Goal: Information Seeking & Learning: Find specific fact

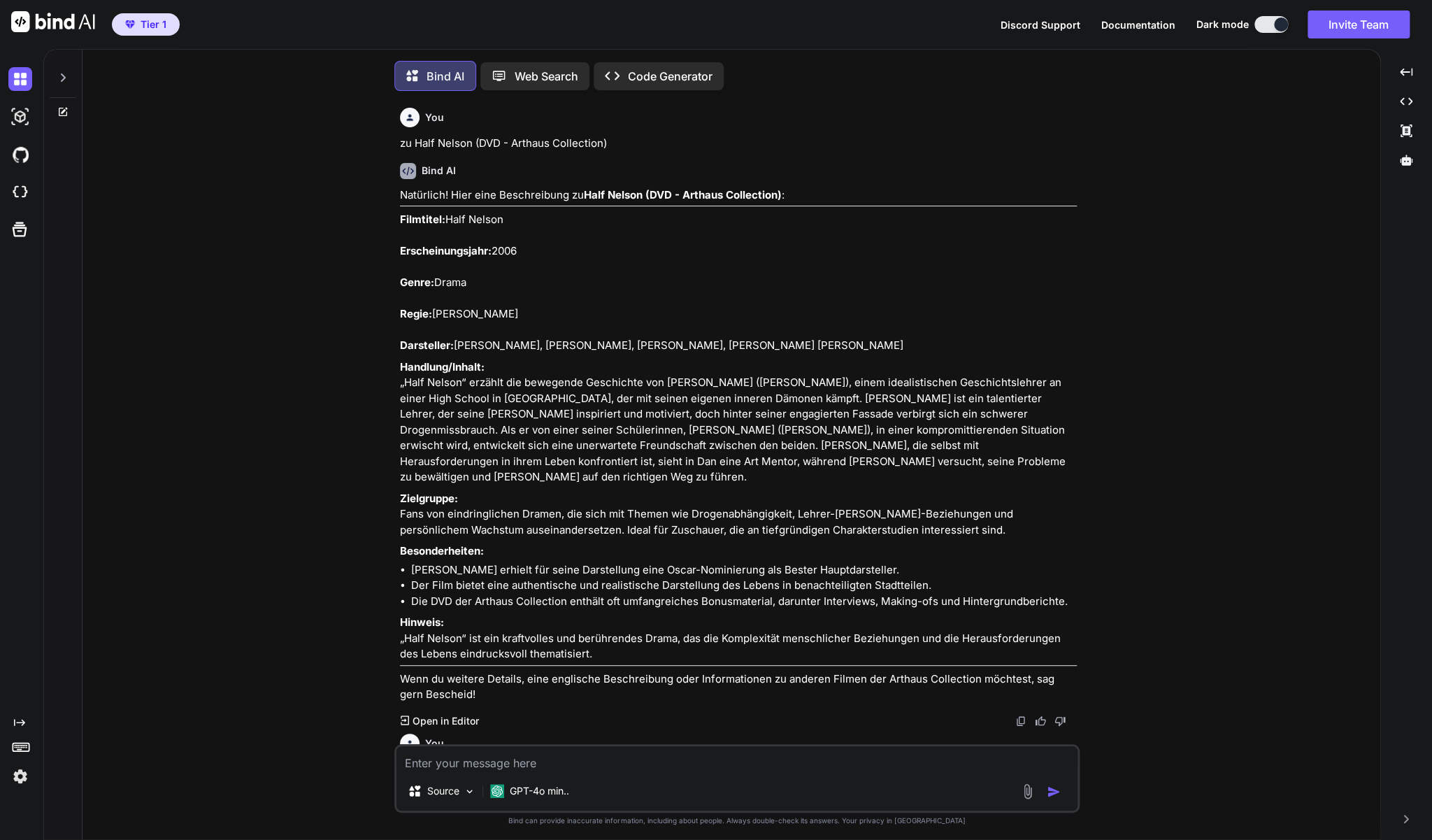
scroll to position [8107, 0]
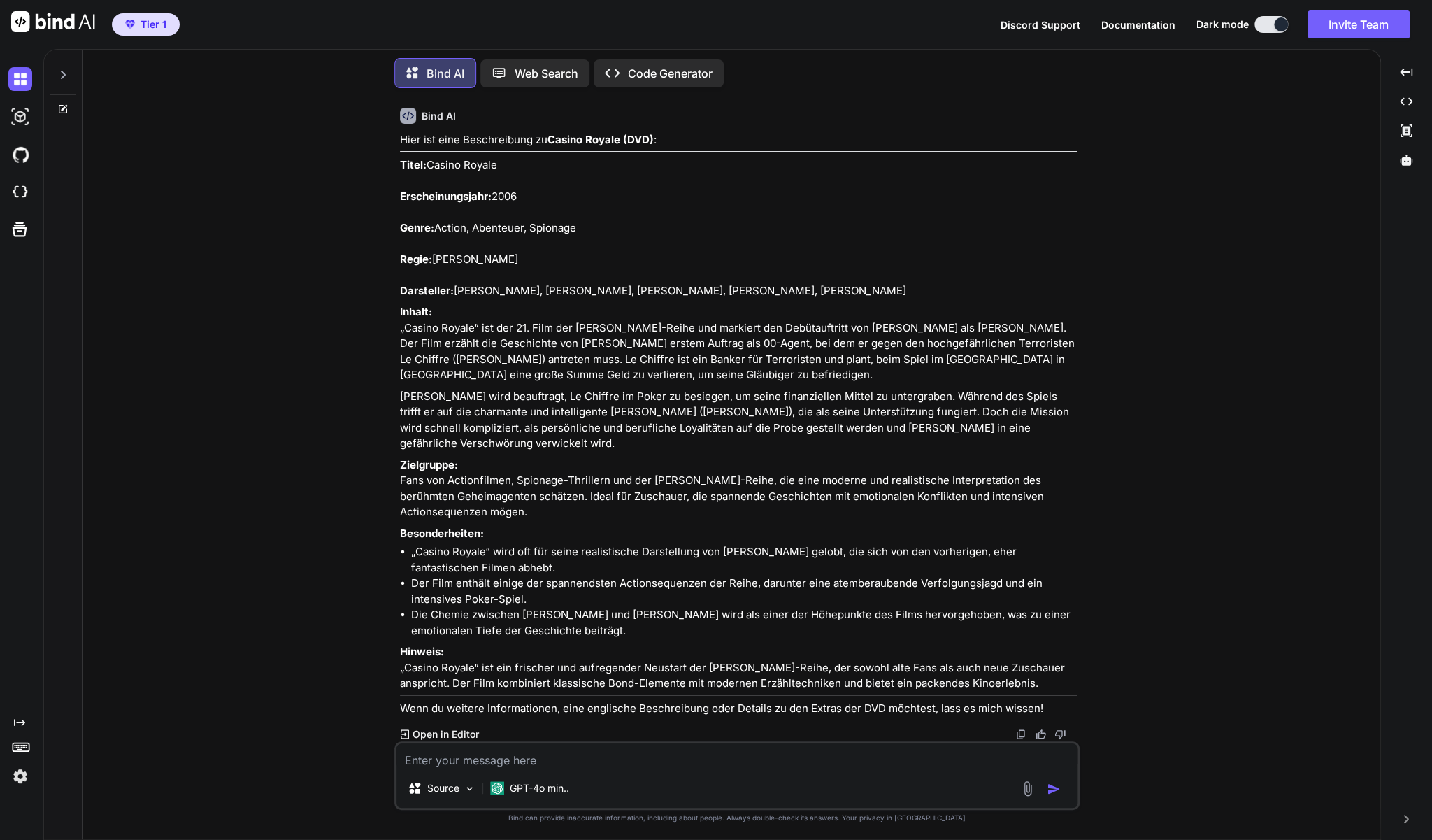
click at [529, 762] on textarea at bounding box center [737, 756] width 682 height 25
paste textarea "Smokin' Aces 1+2 DVD"
type textarea "zu Smokin' Aces 1+2 DVD"
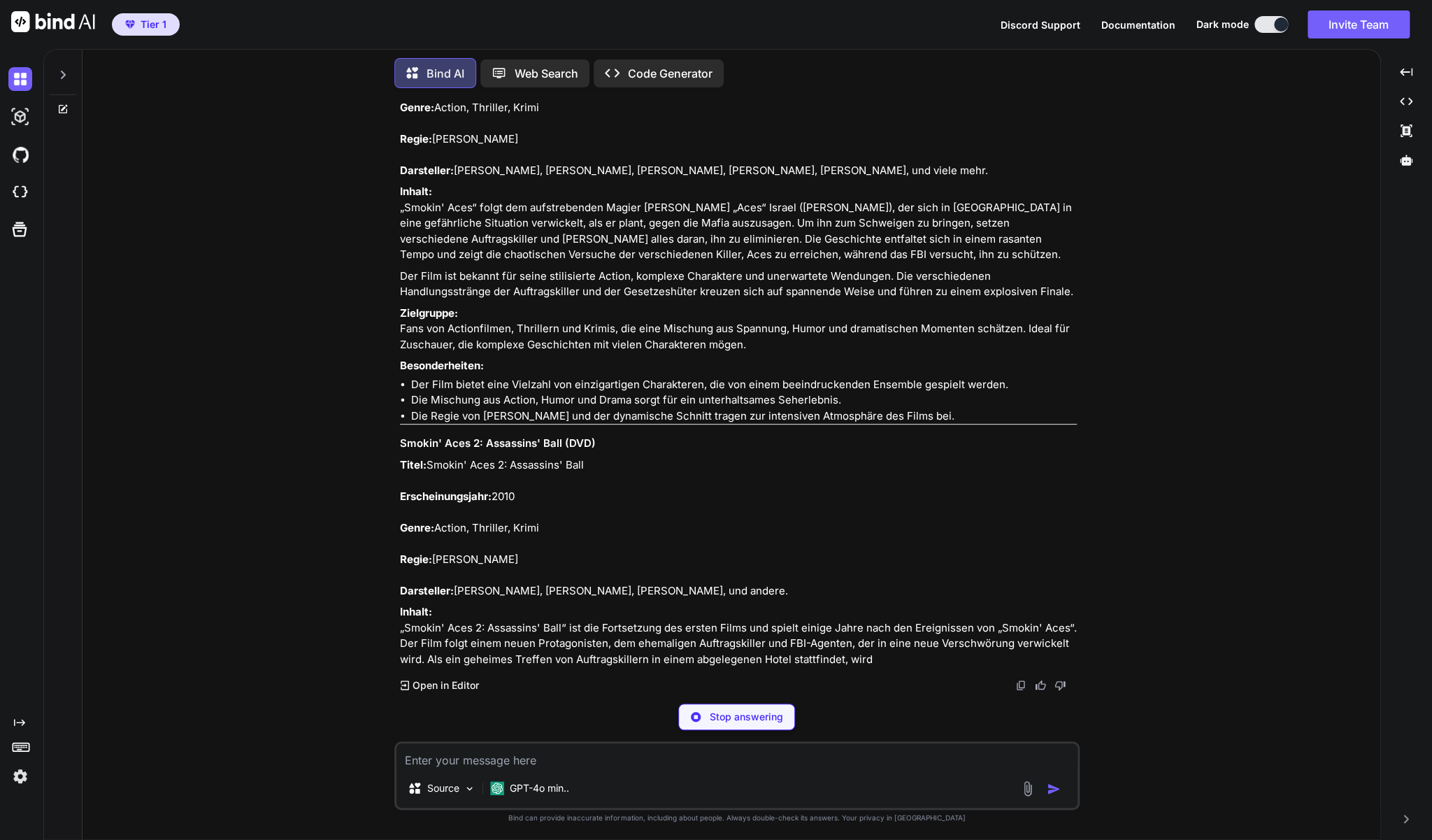
scroll to position [8805, 0]
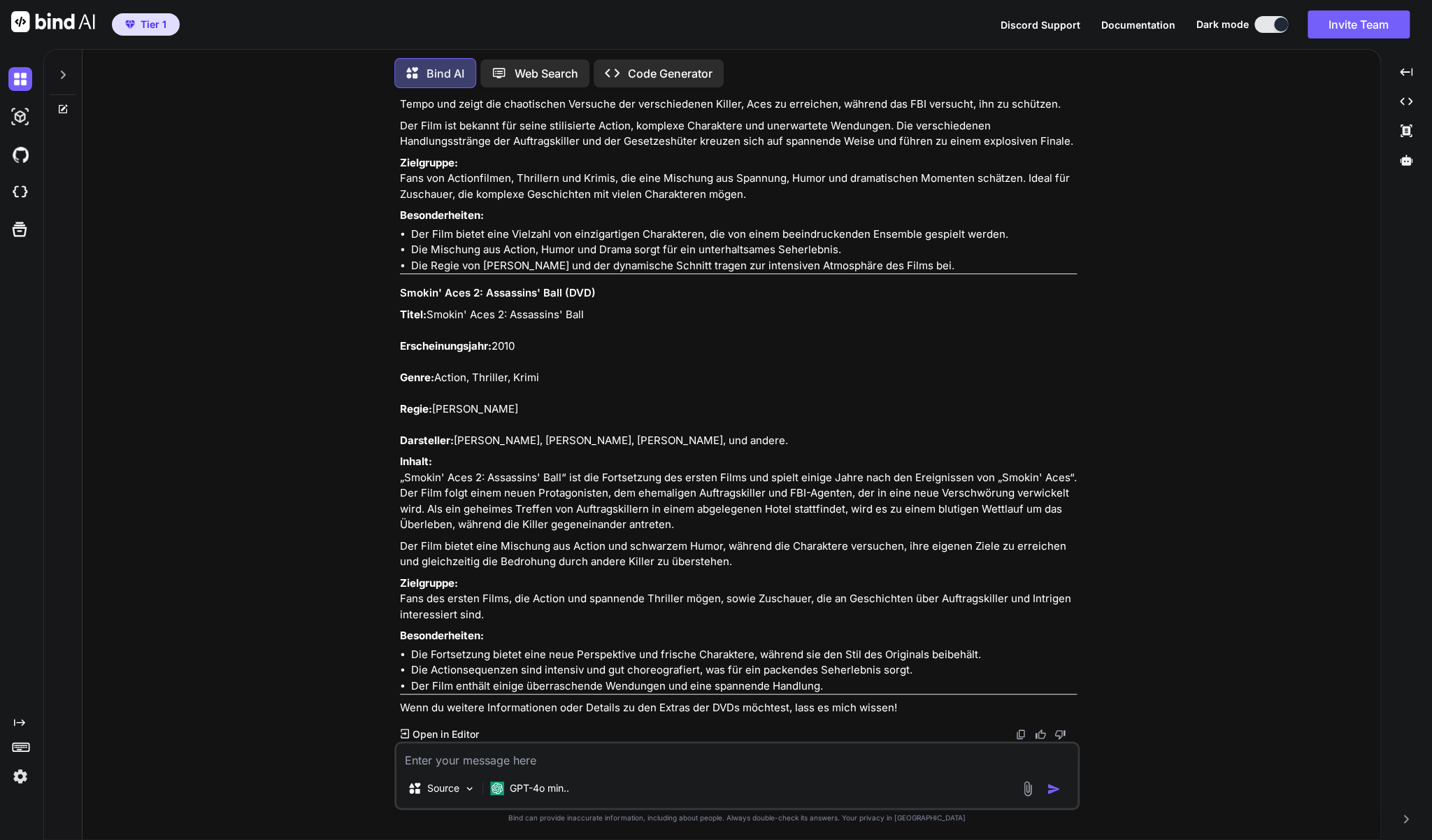
drag, startPoint x: 750, startPoint y: 523, endPoint x: 400, endPoint y: 176, distance: 492.9
click at [400, 176] on div "You zu Half Nelson (DVD - Arthaus Collection) Bind AI Natürlich! Hier eine Besc…" at bounding box center [738, 420] width 682 height 642
copy div "Loremi' Dolo (SIT) Ametc: Adipis' Elit Seddoeiusmodtemp: 7313 Incid: Utlabo, Et…"
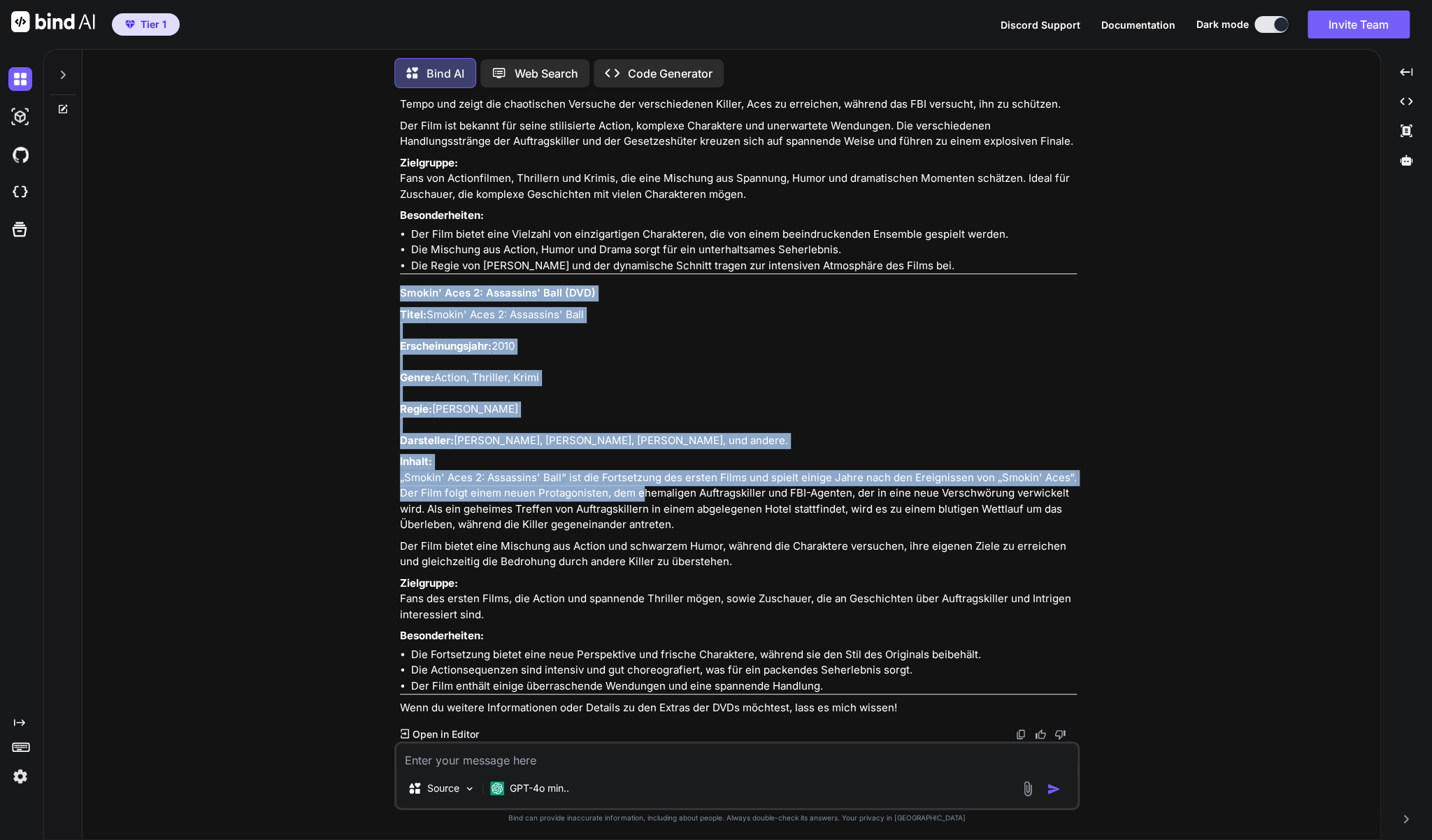
scroll to position [9133, 0]
drag, startPoint x: 400, startPoint y: 459, endPoint x: 569, endPoint y: 642, distance: 249.1
click at [569, 642] on div "Hier sind die Beschreibungen zu Smokin' Aces 1 und Smokin' Aces 2 : Smokin' Ace…" at bounding box center [739, 276] width 677 height 881
copy div "Loremi' Dolo 8: Sitametco' Adip (ELI) Seddo: Eiusmo' Temp 9: Incididun' Utla Et…"
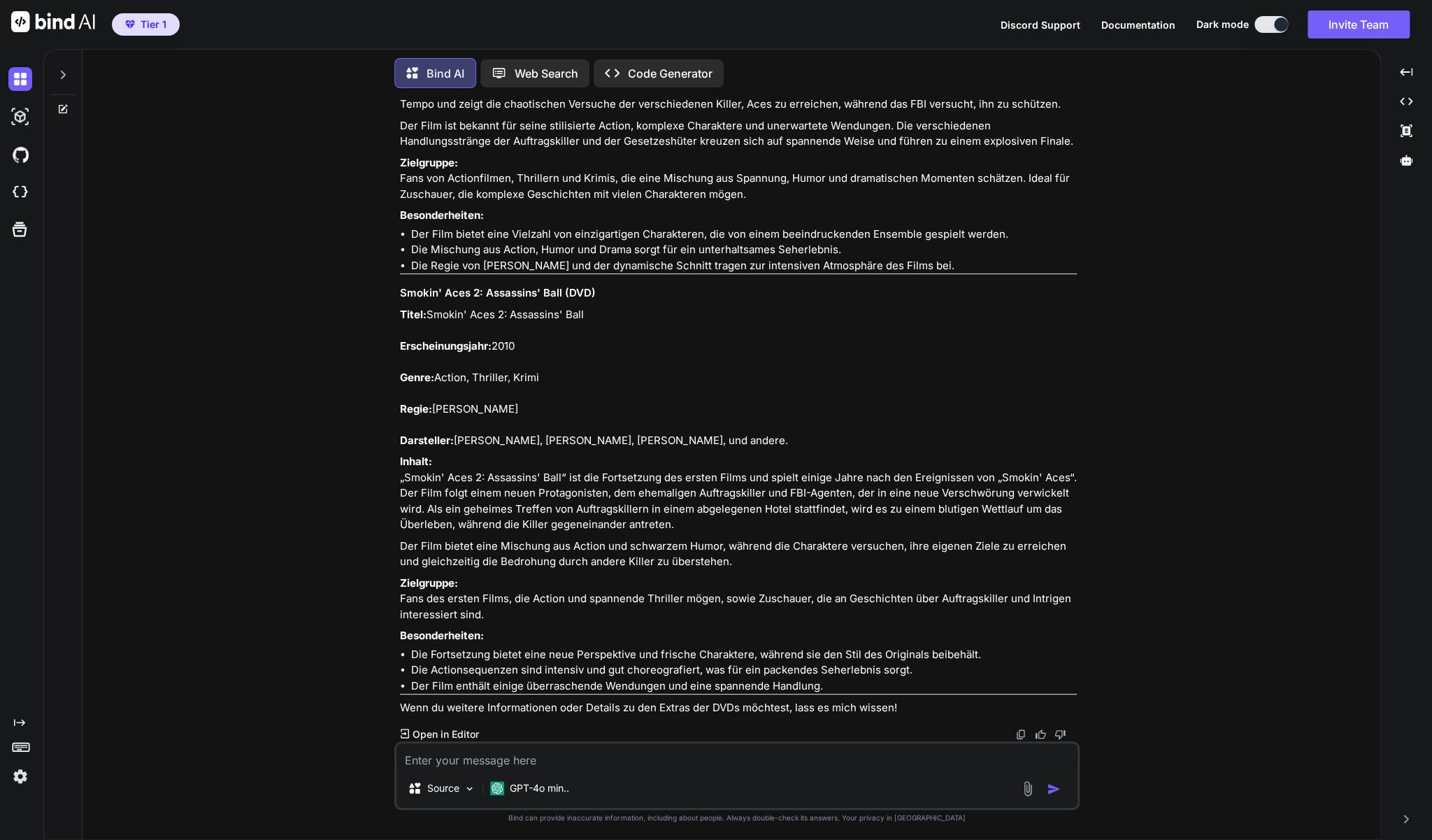
click at [554, 765] on textarea at bounding box center [737, 756] width 682 height 25
paste textarea "Tribute von Panem - Mockingjay Teil 1"
type textarea "zu Tribute von Panem - Mockingjay Teil 1"
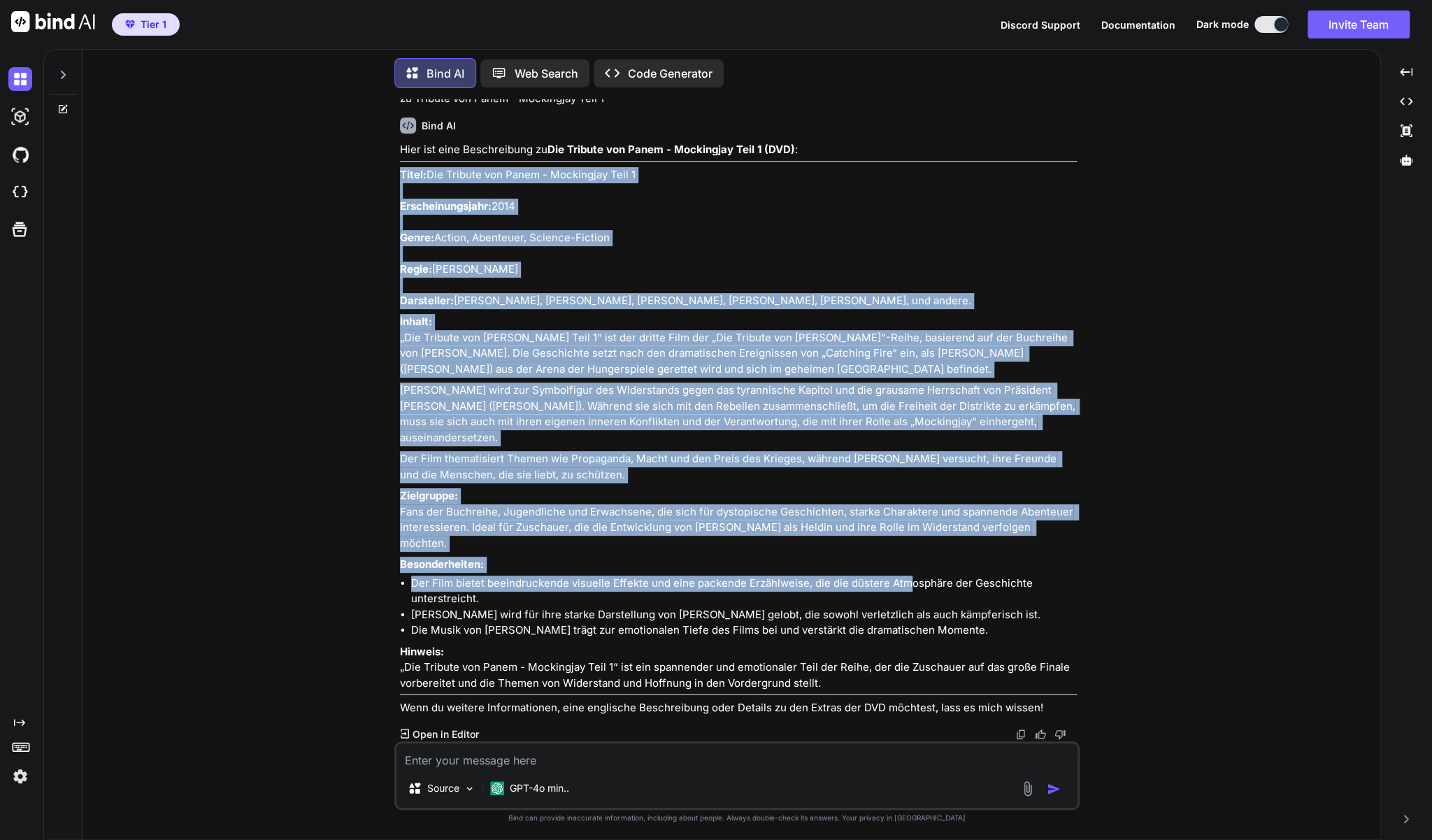
scroll to position [9864, 0]
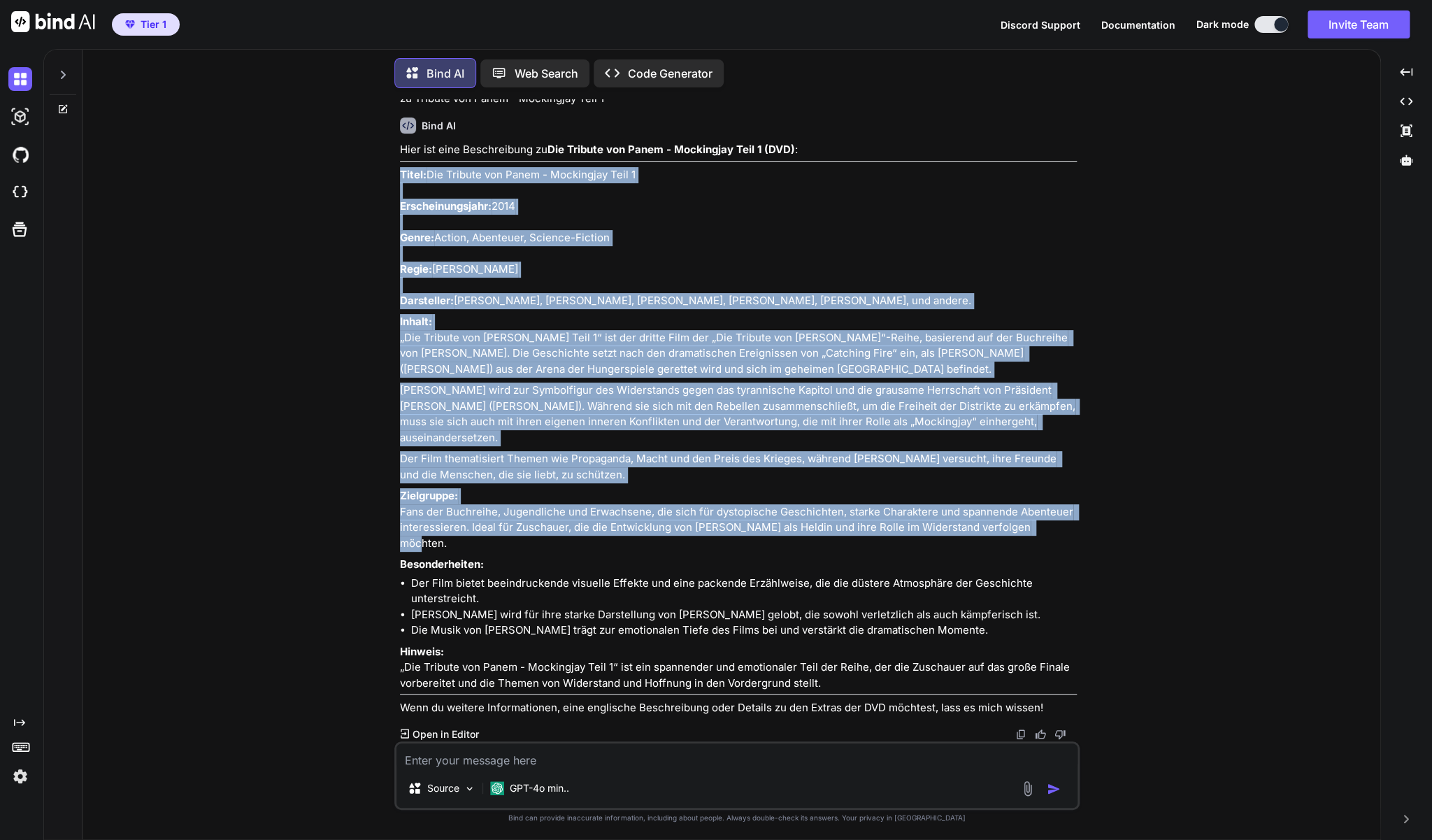
drag, startPoint x: 399, startPoint y: 315, endPoint x: 1068, endPoint y: 535, distance: 704.2
click at [1068, 535] on div "You zu Half Nelson (DVD - Arthaus Collection) Bind AI Natürlich! Hier eine Besc…" at bounding box center [738, 420] width 682 height 642
copy div "Lorem: Ips Dolorsi ame Conse - Adipiscing Elit 9 Seddoeiusmodtemp: 7854 Incid: …"
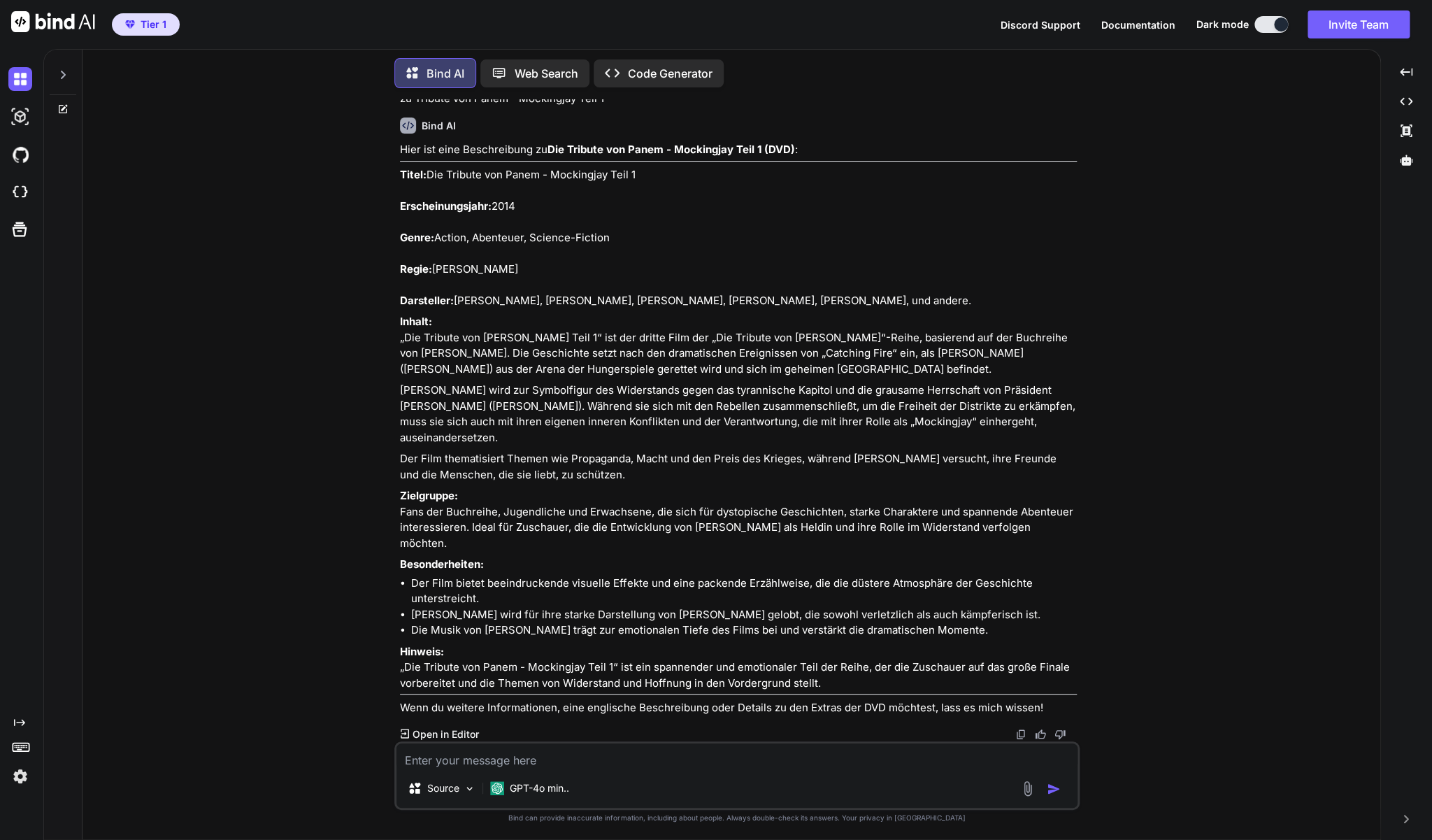
click at [422, 754] on textarea at bounding box center [737, 756] width 682 height 25
paste textarea "DVD's: Illuminati & The Da Vinci Code ([PERSON_NAME])"
type textarea "zu DVD's: Illuminati & The Da Vinci Code ([PERSON_NAME])"
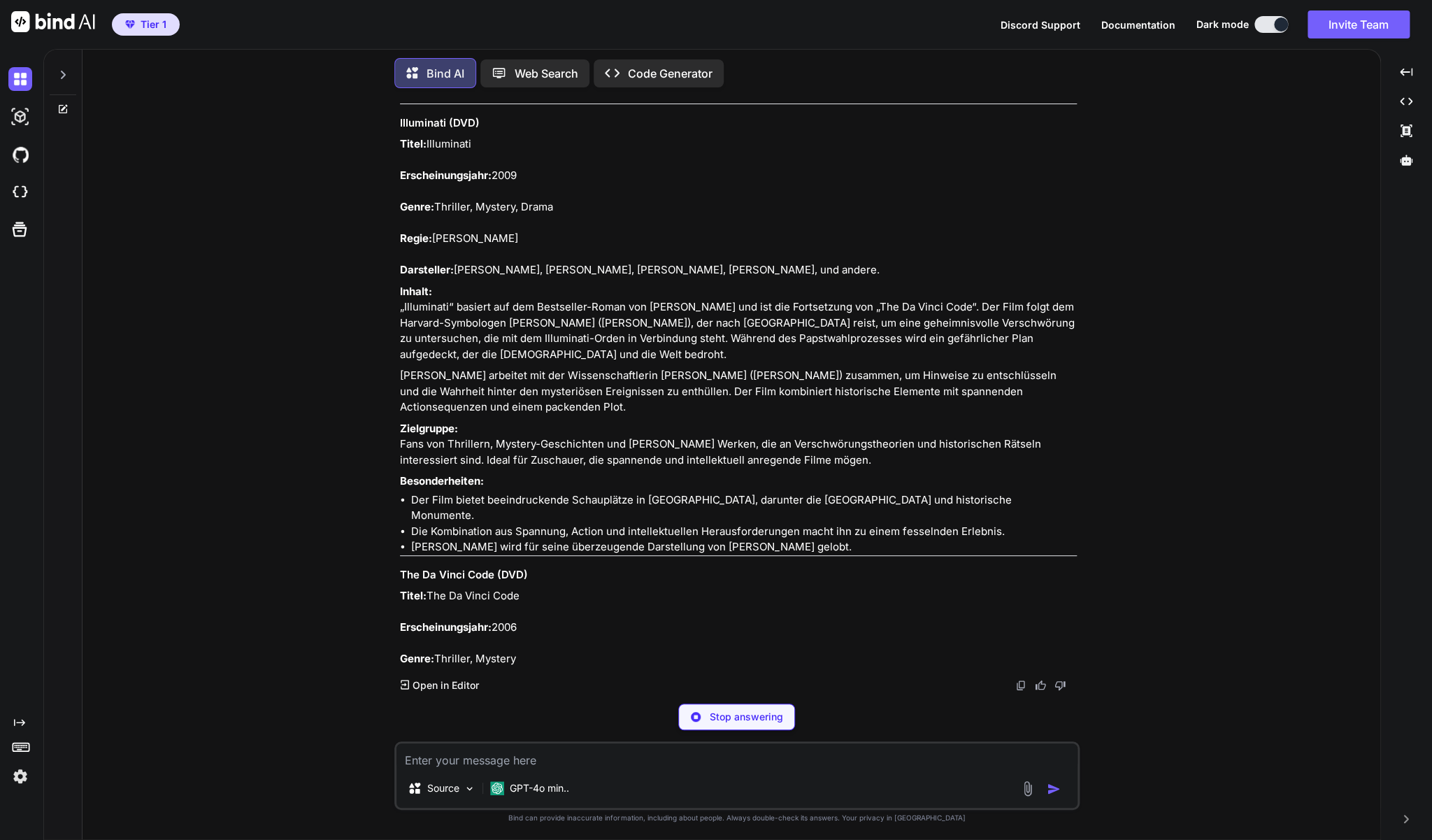
scroll to position [10487, 0]
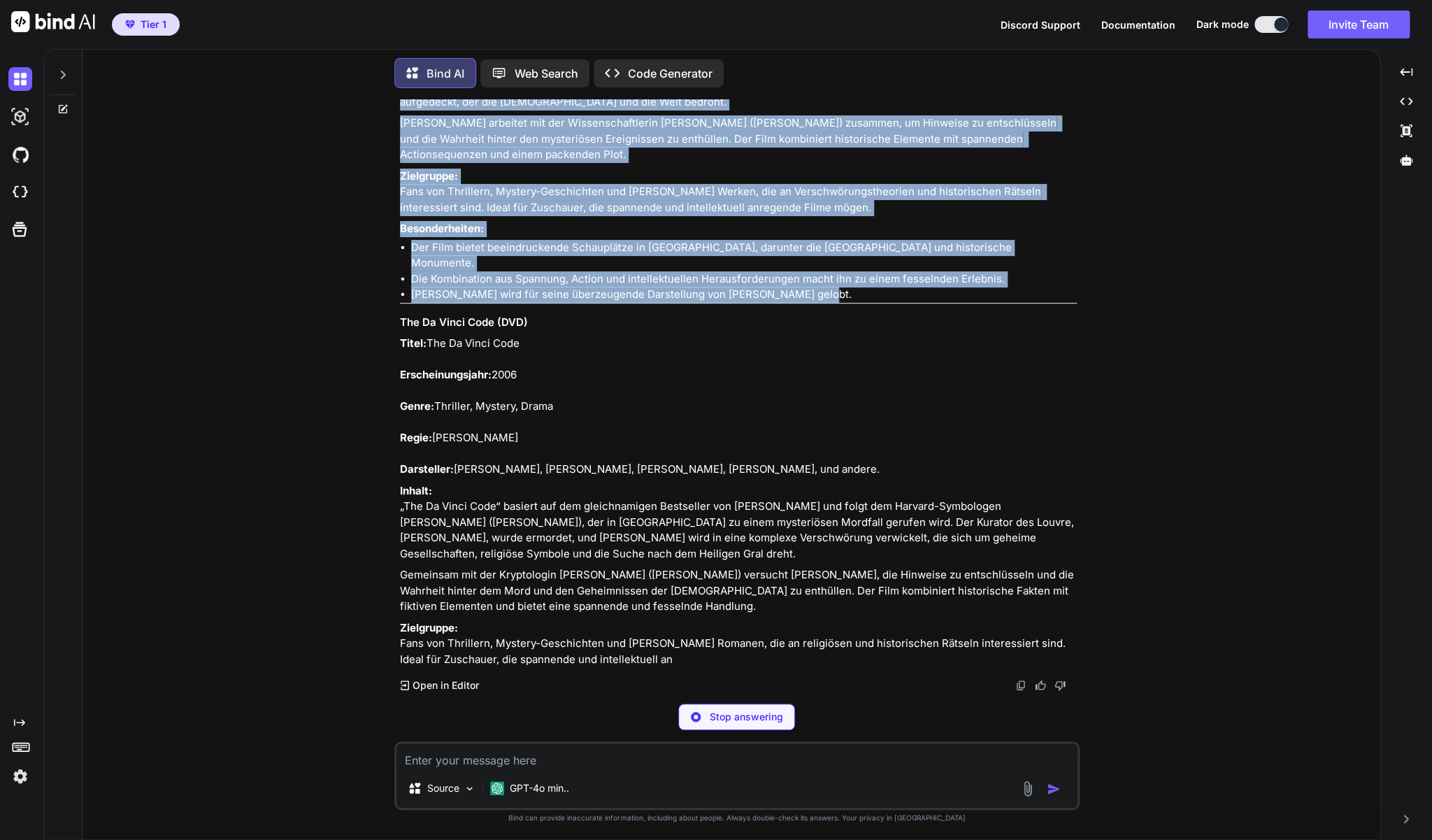
drag, startPoint x: 400, startPoint y: 241, endPoint x: 880, endPoint y: 679, distance: 649.8
click at [880, 679] on div "You zu Half Nelson (DVD - Arthaus Collection) Bind AI Natürlich! Hier eine Besc…" at bounding box center [738, 395] width 682 height 593
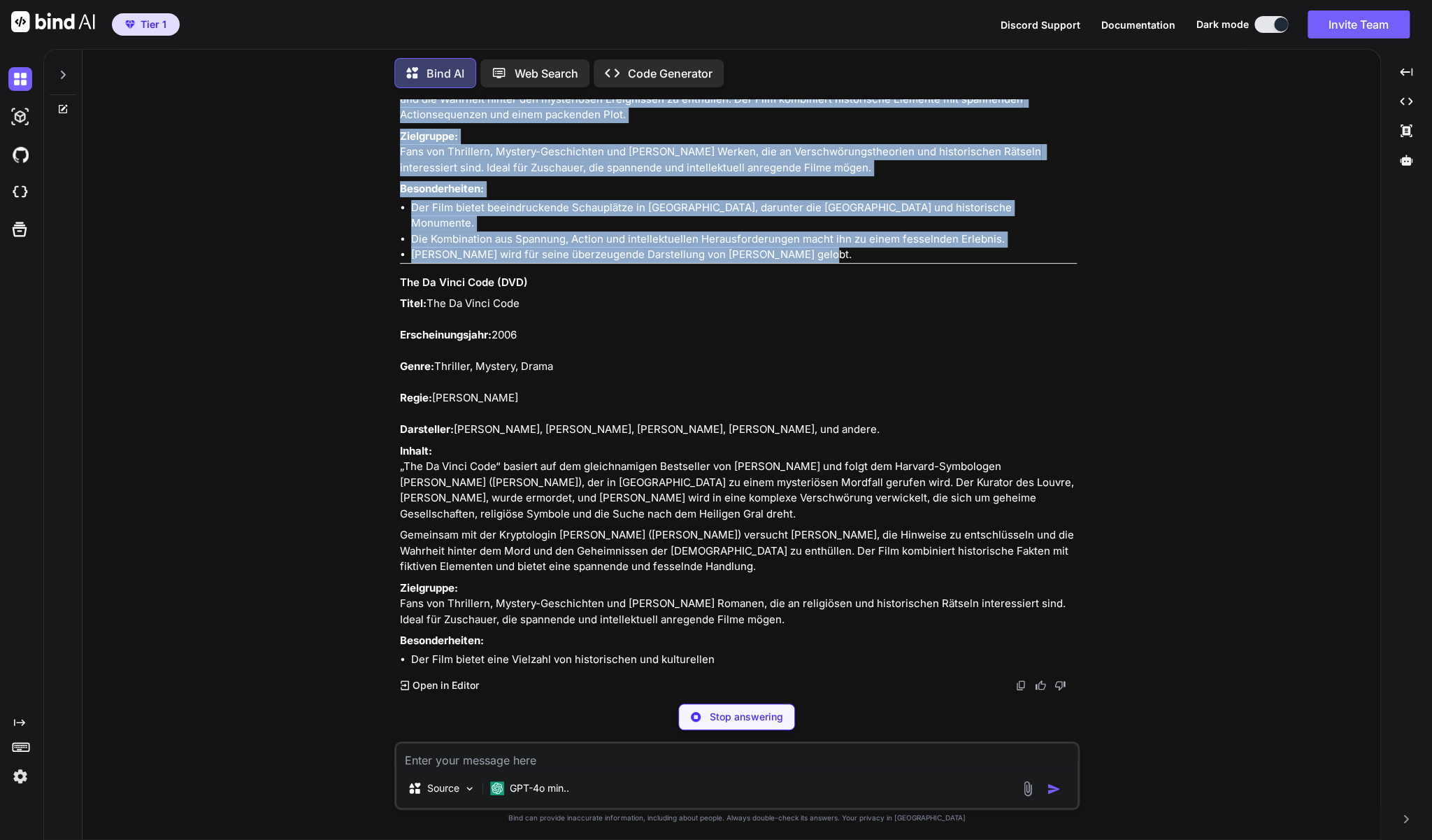
copy div "Loremipsum (DOL) Sitam: Consectetu Adipiscingelitse: 7187 Doeiu: Temporin, Utla…"
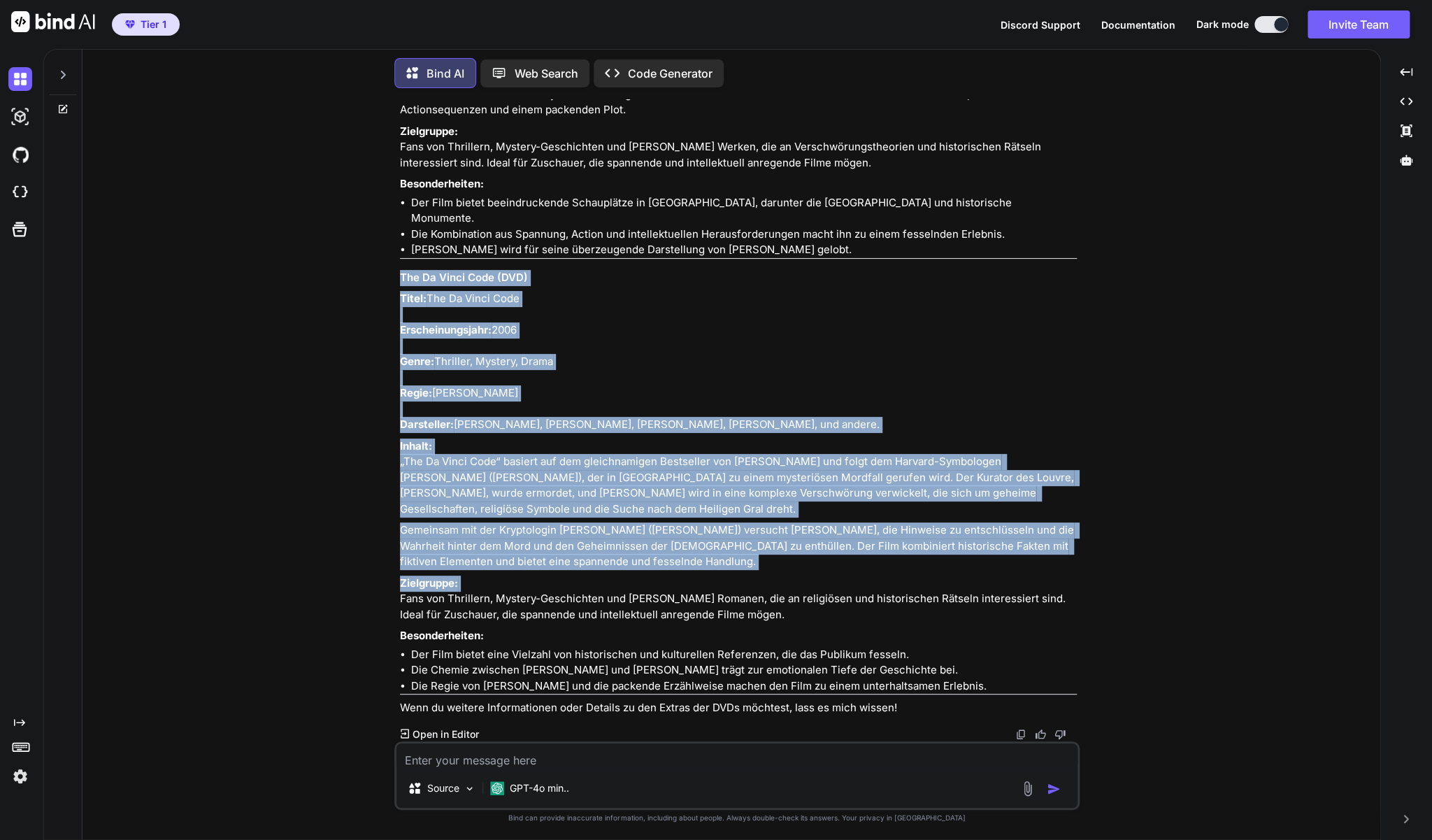
scroll to position [10949, 0]
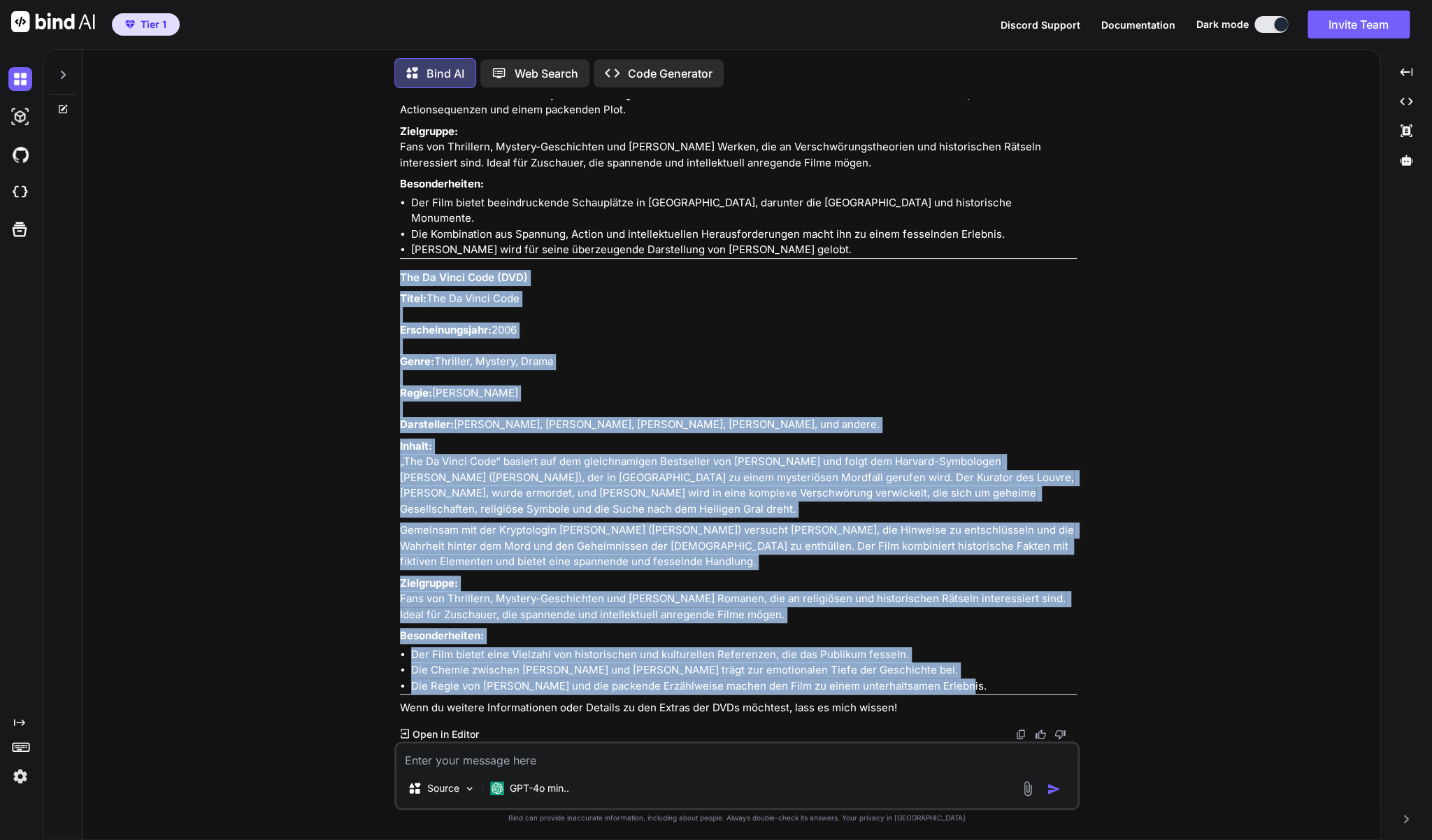
drag, startPoint x: 400, startPoint y: 300, endPoint x: 977, endPoint y: 682, distance: 692.0
click at [977, 682] on div "Hier sind die Beschreibungen zu Illuminati und The Da Vinci Code : Illuminati (…" at bounding box center [739, 252] width 677 height 929
copy div "Lor Ip Dolor Sita (CON) Adipi: Eli Se Doeiu Temp Incididuntutlabo: 4066 Etdol: …"
click at [490, 767] on textarea at bounding box center [737, 756] width 682 height 25
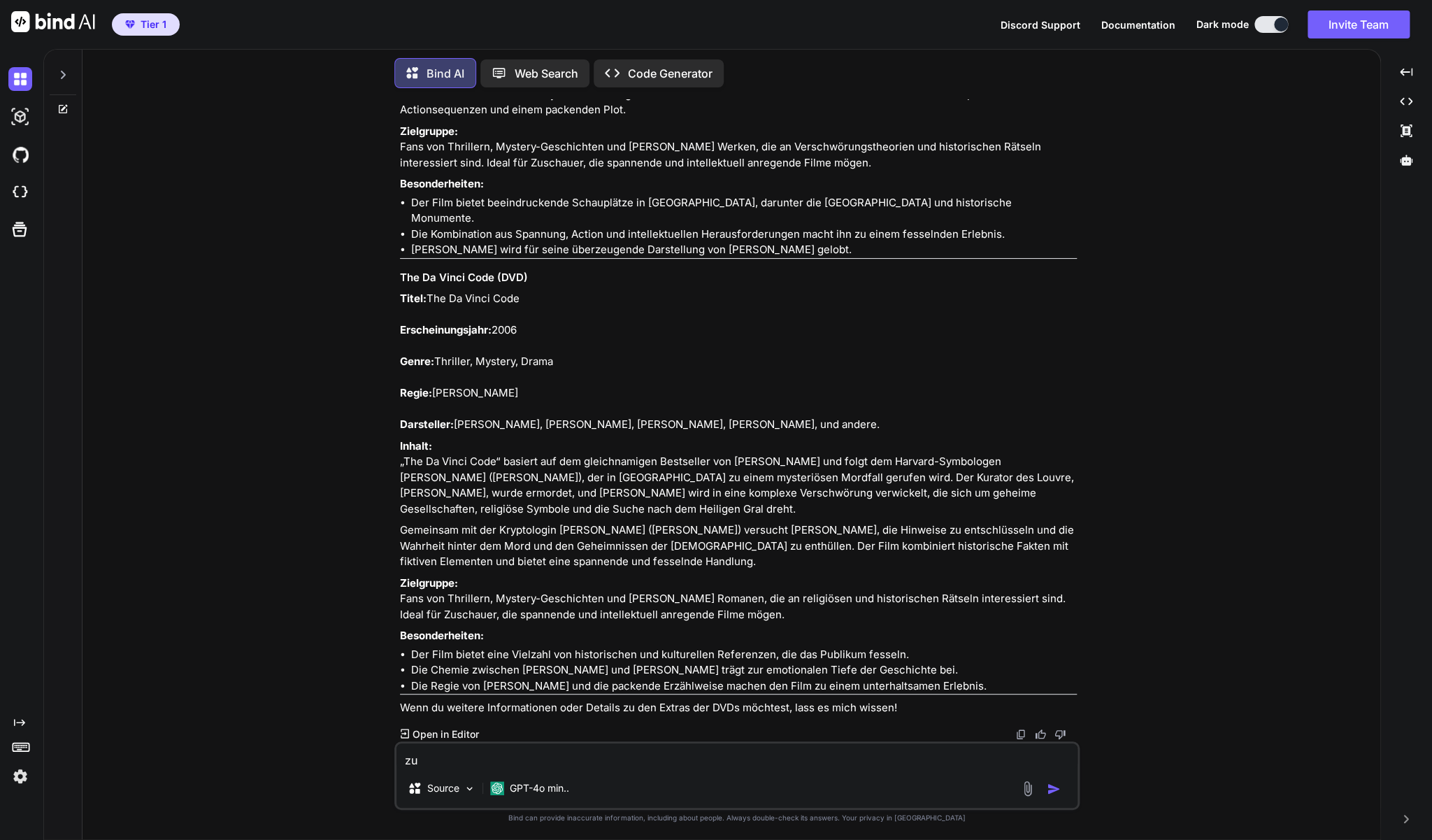
paste textarea "Uli der Knecht (DVD - Schweizer Filmklassiker)"
type textarea "zu Uli der Knecht (DVD - Schweizer Filmklassiker)"
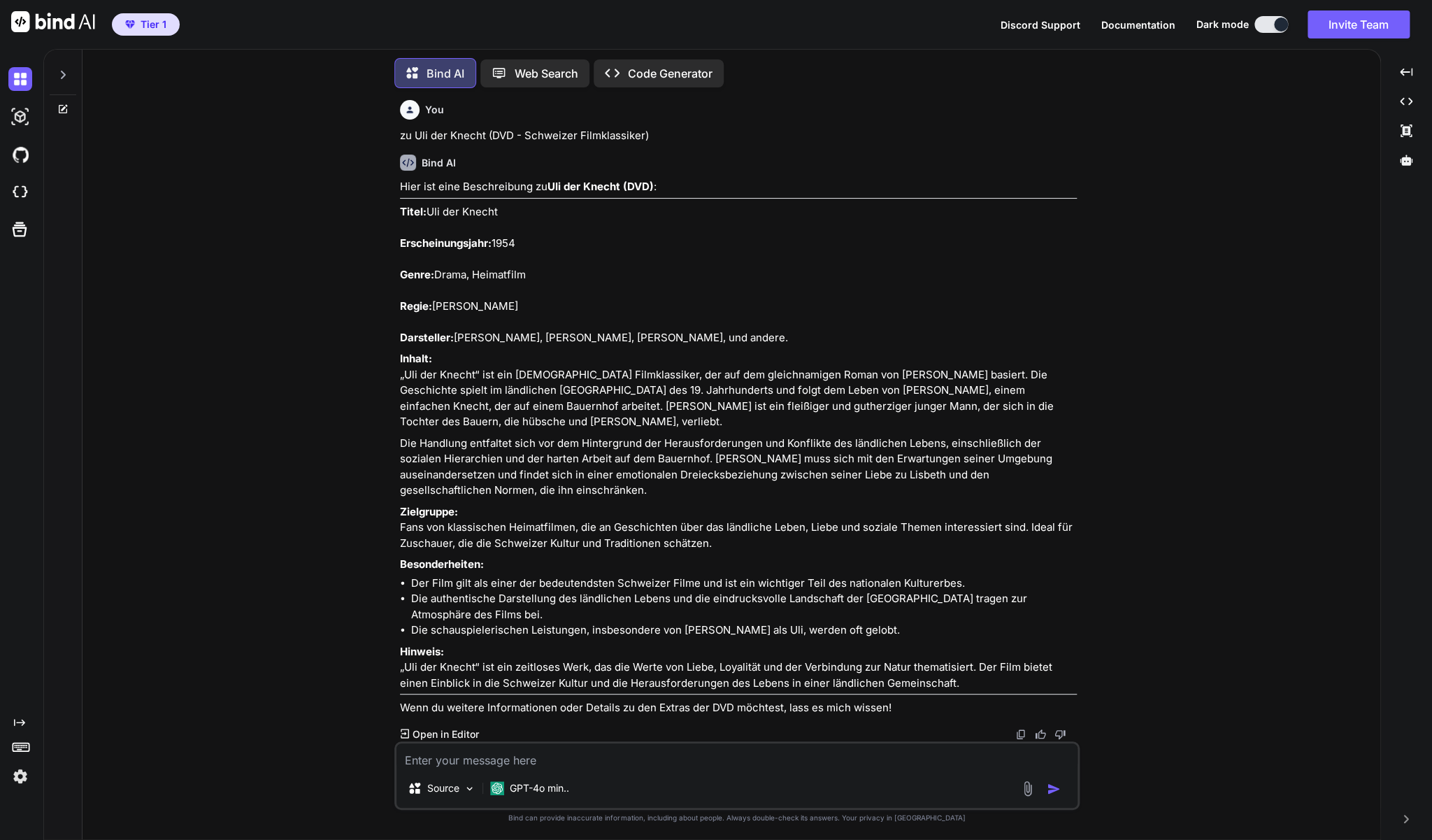
scroll to position [11410, 0]
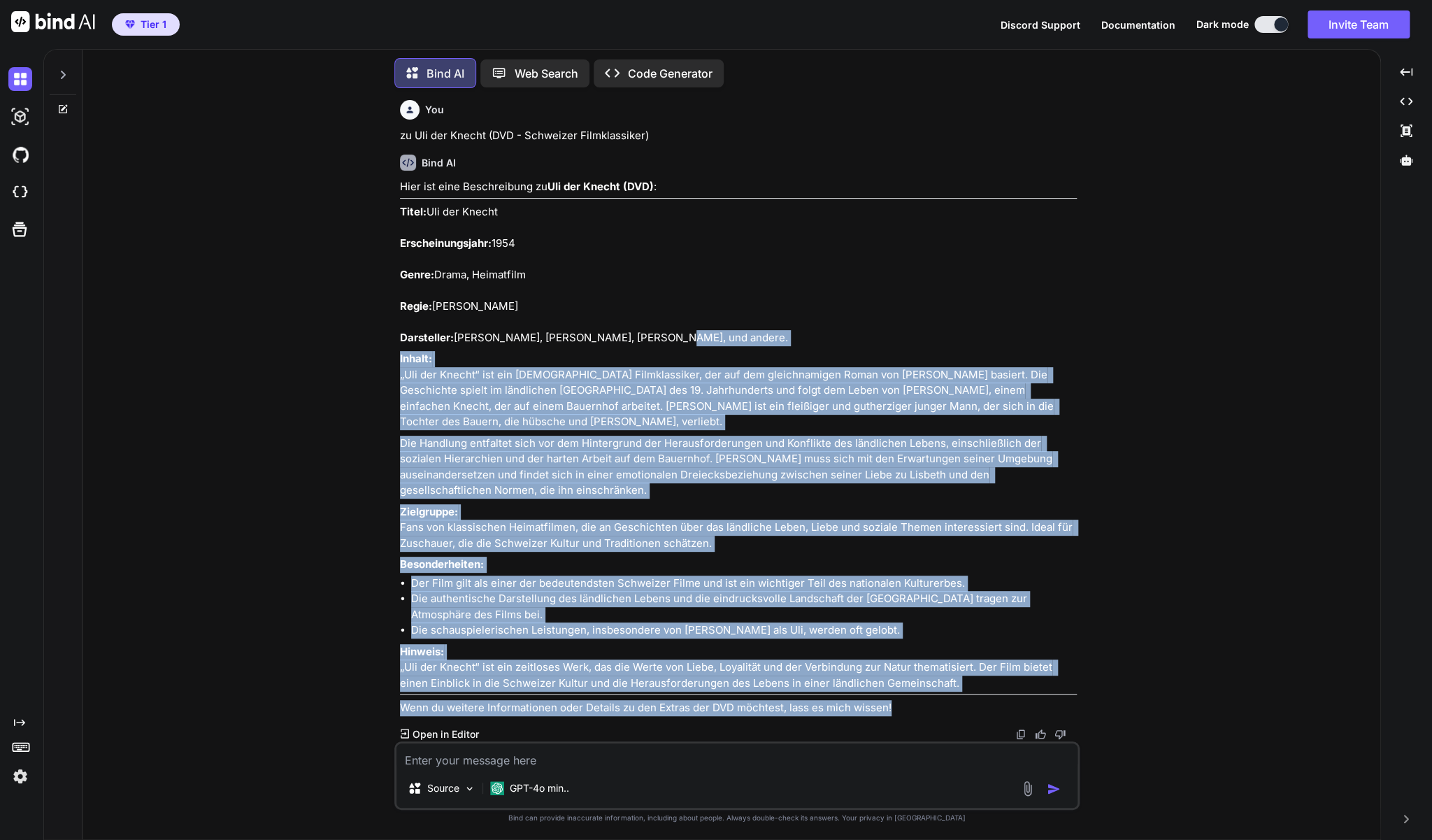
drag, startPoint x: 393, startPoint y: 396, endPoint x: 661, endPoint y: 531, distance: 300.1
click at [661, 531] on div "You zu Half Nelson (DVD - Arthaus Collection) Bind AI Natürlich! Hier eine Besc…" at bounding box center [737, 469] width 1287 height 741
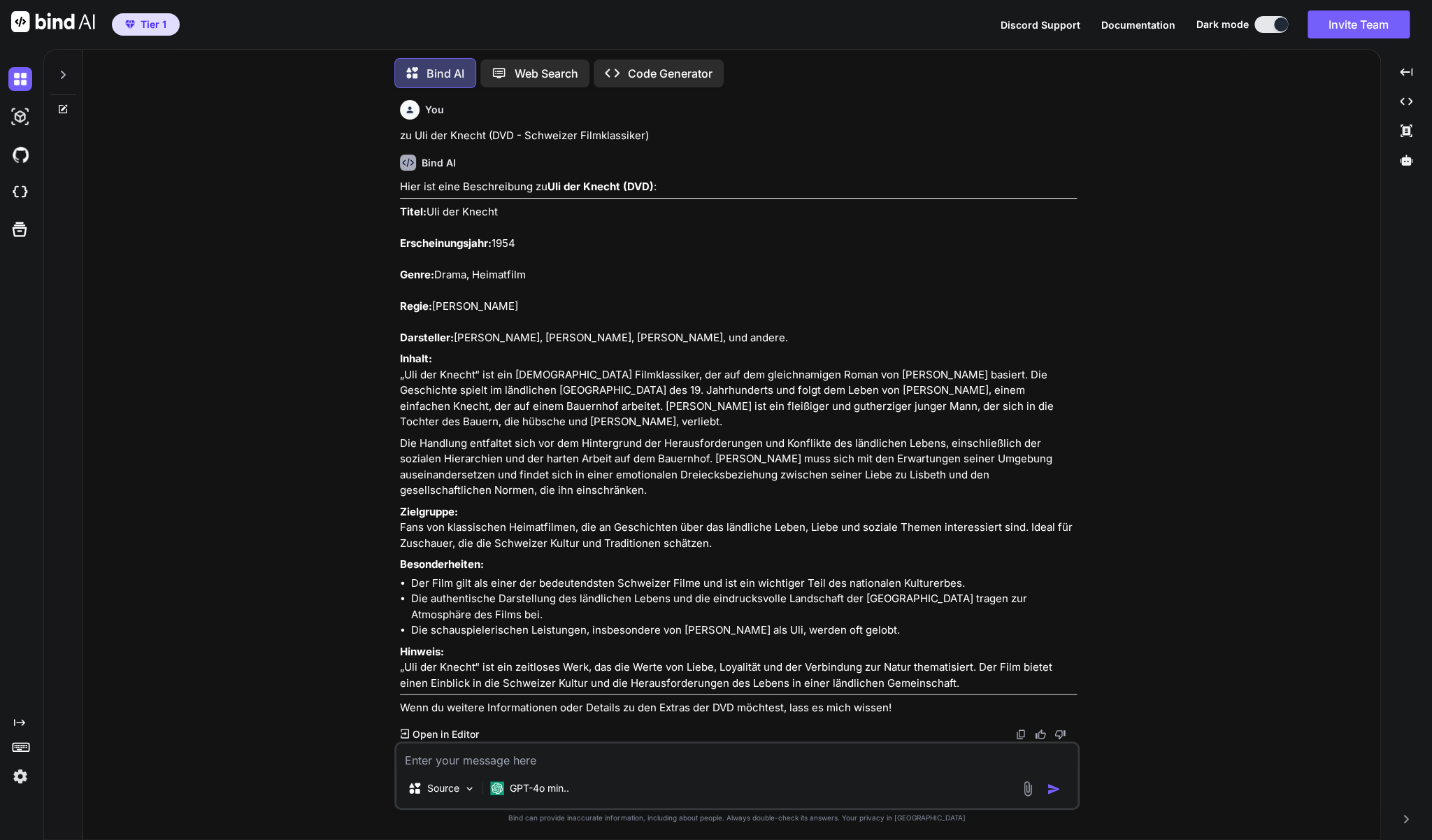
click at [602, 346] on p "Titel: Uli der Knecht Erscheinungsjahr: 1954 Genre: Drama, Heimatfilm Regie: [P…" at bounding box center [739, 275] width 677 height 142
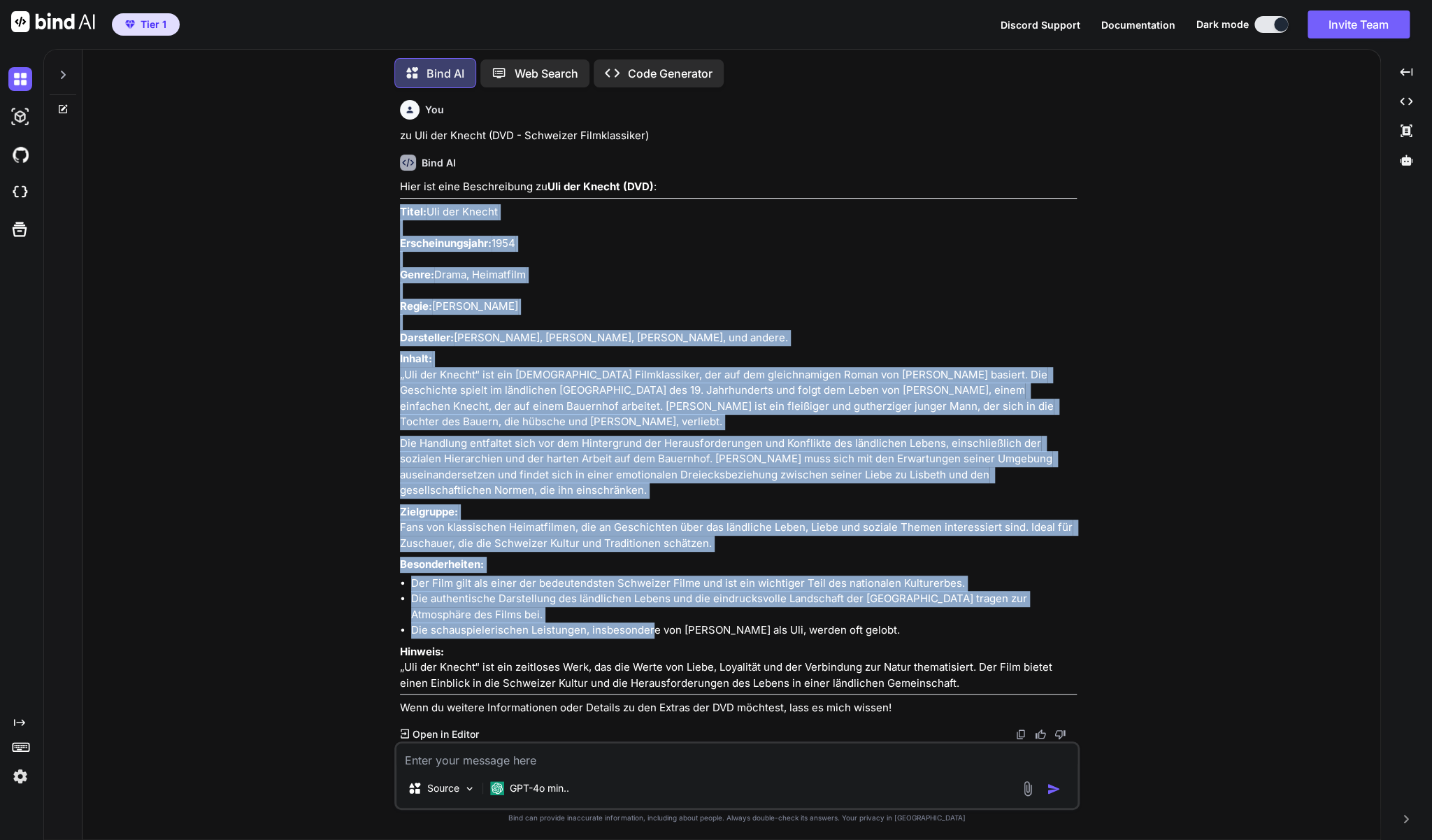
scroll to position [11628, 0]
drag, startPoint x: 400, startPoint y: 399, endPoint x: 969, endPoint y: 676, distance: 632.8
click at [969, 676] on div "Hier ist eine Beschreibung zu Uli der Knecht (DVD) : Titel: Uli der Knecht Ersc…" at bounding box center [739, 448] width 677 height 537
copy div "Lorem: Ips dol Sitame Consecteturadipi: 8072 Elits: Doeiu, Temporinci Utlab: Et…"
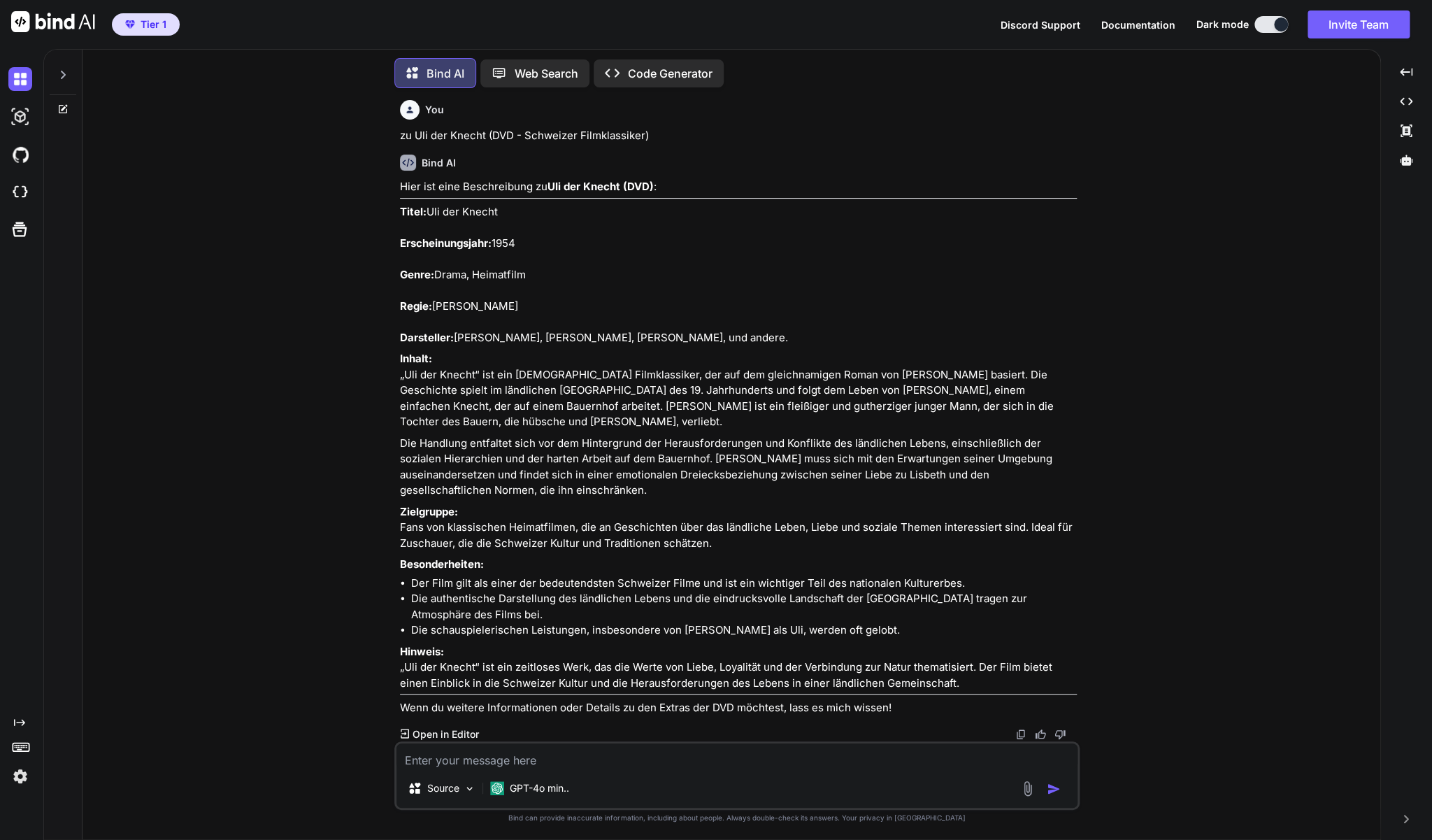
click at [430, 754] on textarea at bounding box center [737, 756] width 682 height 25
paste textarea "Ueli der Pächter (DVD - Schweizer Filmklassiker)"
type textarea "zu Ueli der Pächter (DVD - Schweizer Filmklassiker)"
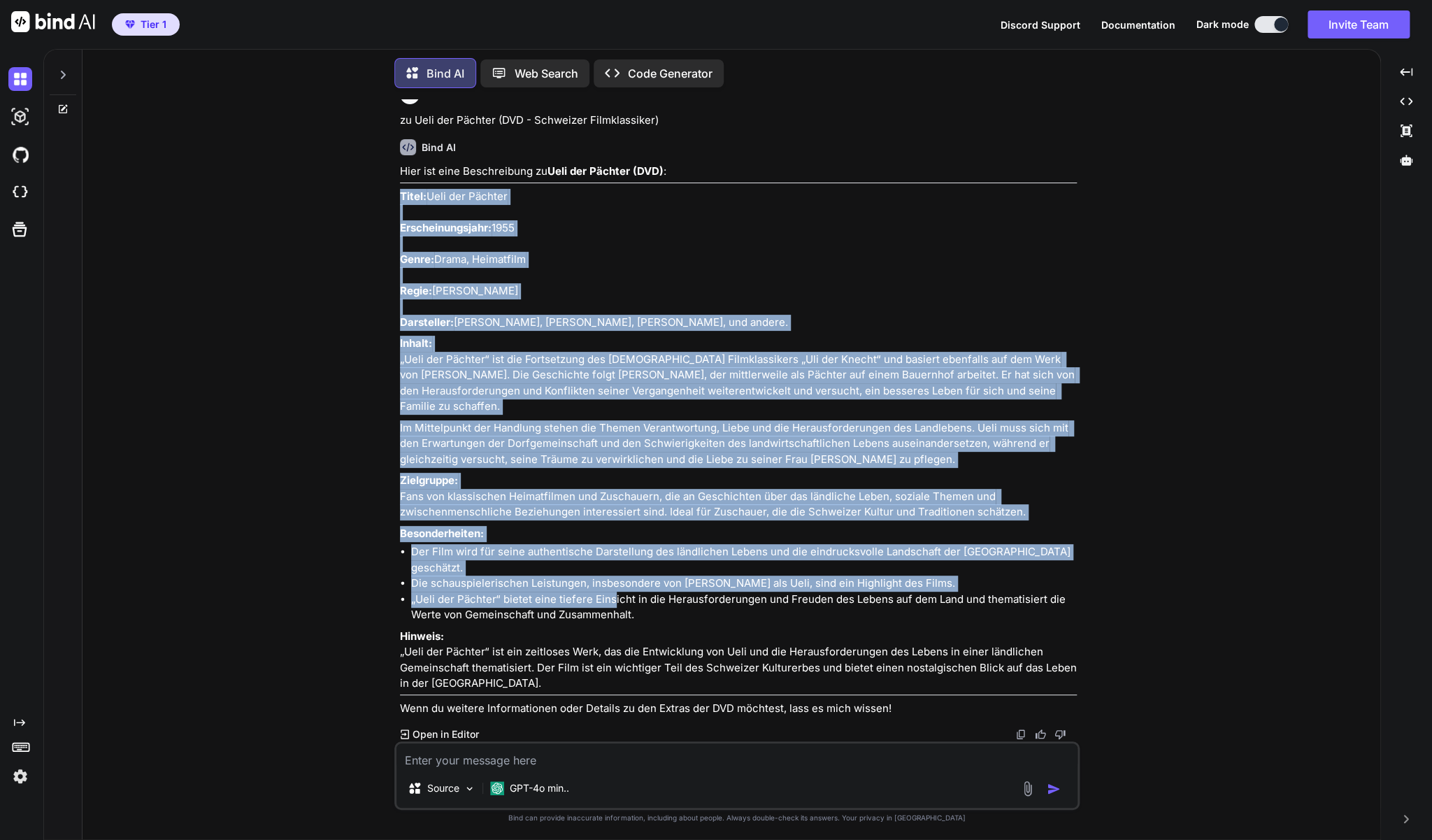
scroll to position [12305, 0]
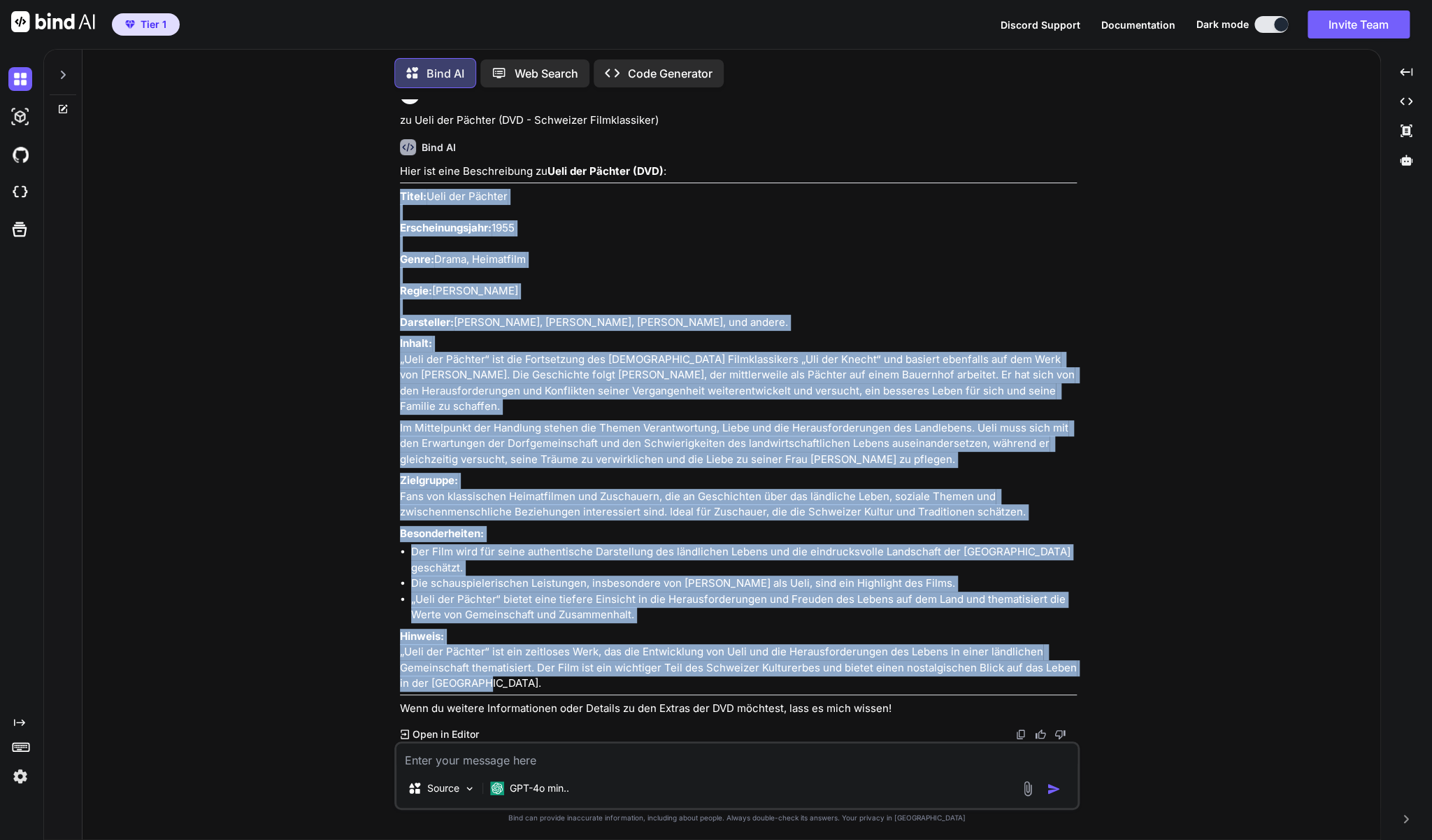
drag, startPoint x: 399, startPoint y: 480, endPoint x: 584, endPoint y: 682, distance: 273.9
click at [584, 682] on div "You zu Half Nelson (DVD - Arthaus Collection) Bind AI Natürlich! Hier eine Besc…" at bounding box center [738, 420] width 682 height 642
copy div "Lorem: Ipsu dol Sitamet Consecteturadipi: 9960 Elits: Doeiu, Temporinci Utlab: …"
